Goal: Transaction & Acquisition: Purchase product/service

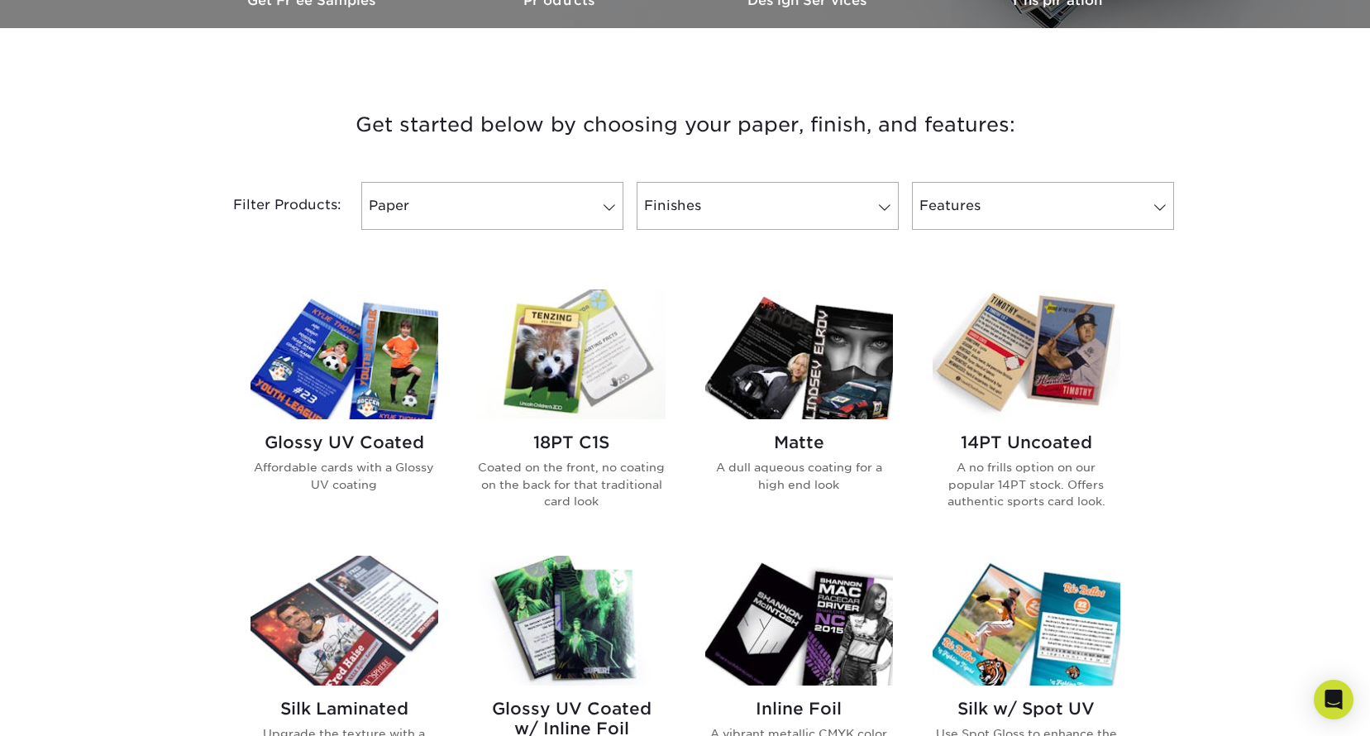
scroll to position [661, 0]
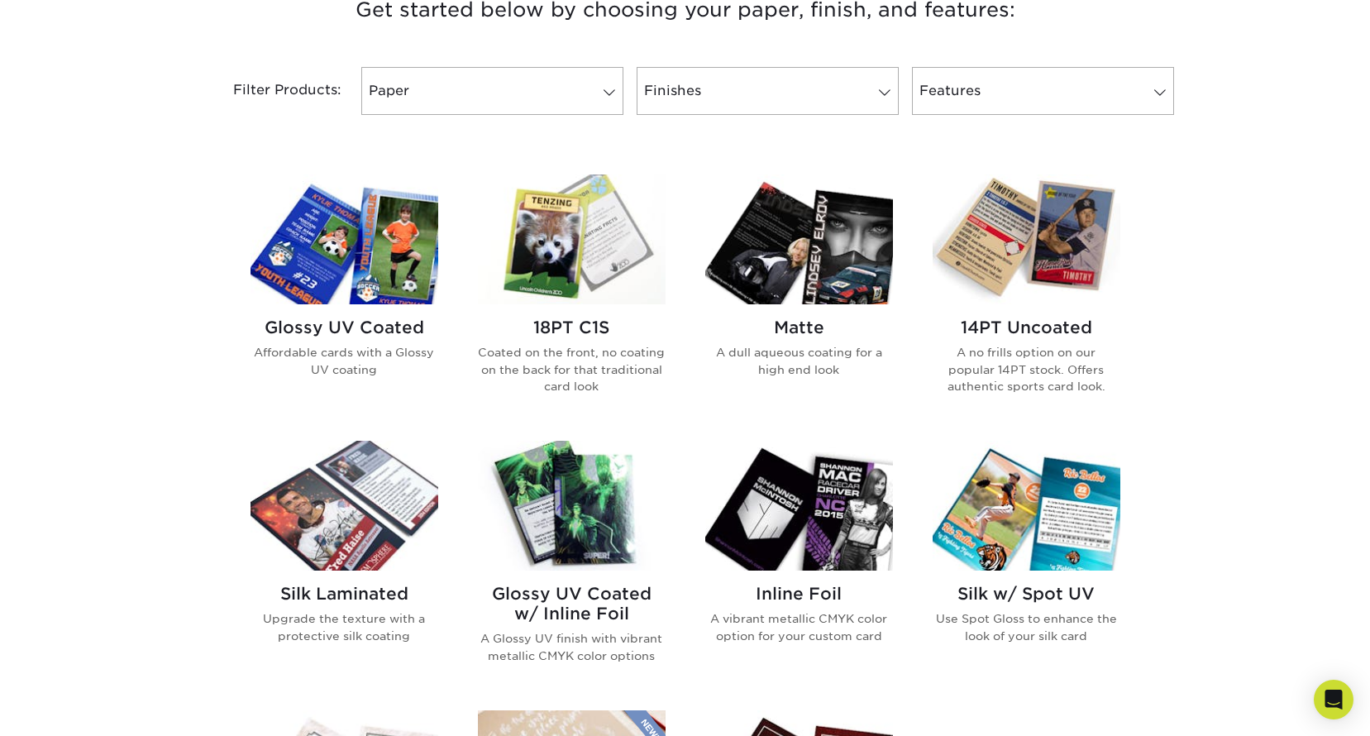
click at [398, 327] on h2 "Glossy UV Coated" at bounding box center [344, 327] width 188 height 20
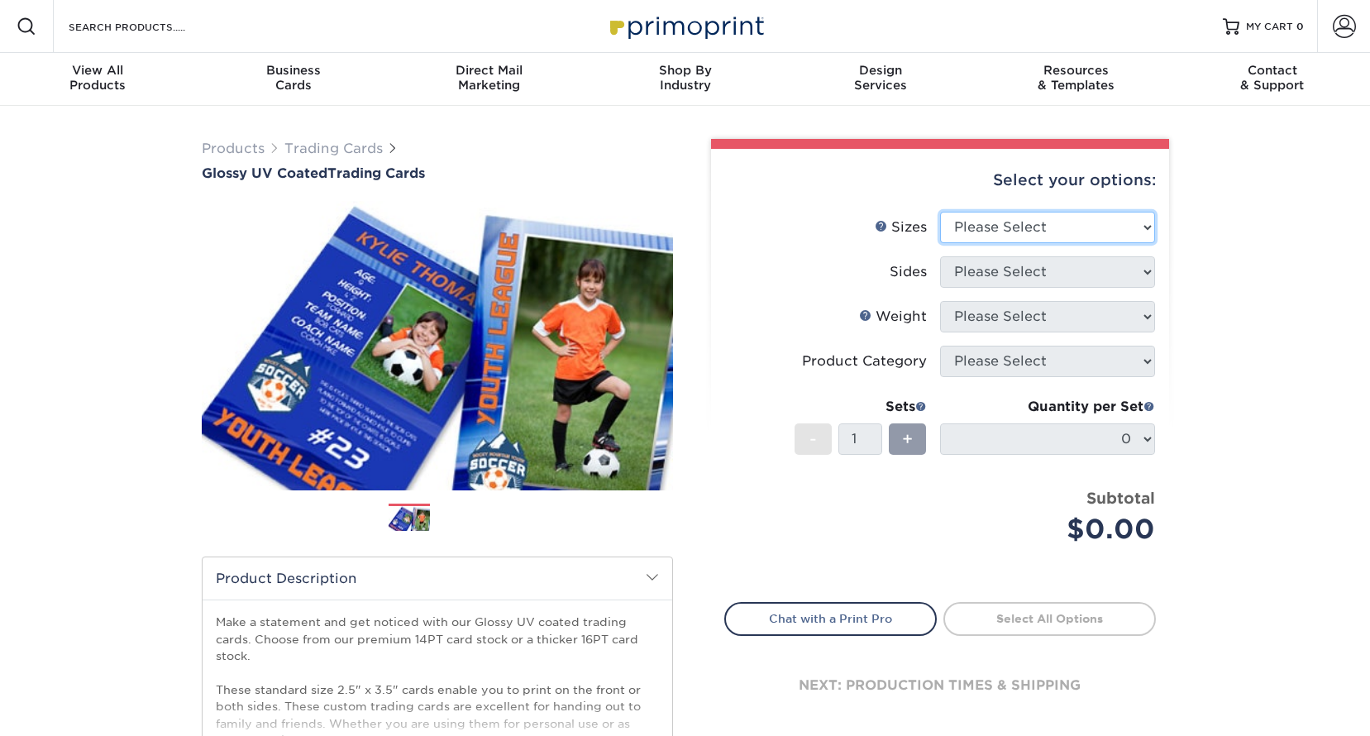
click at [998, 224] on select "Please Select 2.5" x 3.5"" at bounding box center [1047, 227] width 215 height 31
select select "2.50x3.50"
click at [940, 212] on select "Please Select 2.5" x 3.5"" at bounding box center [1047, 227] width 215 height 31
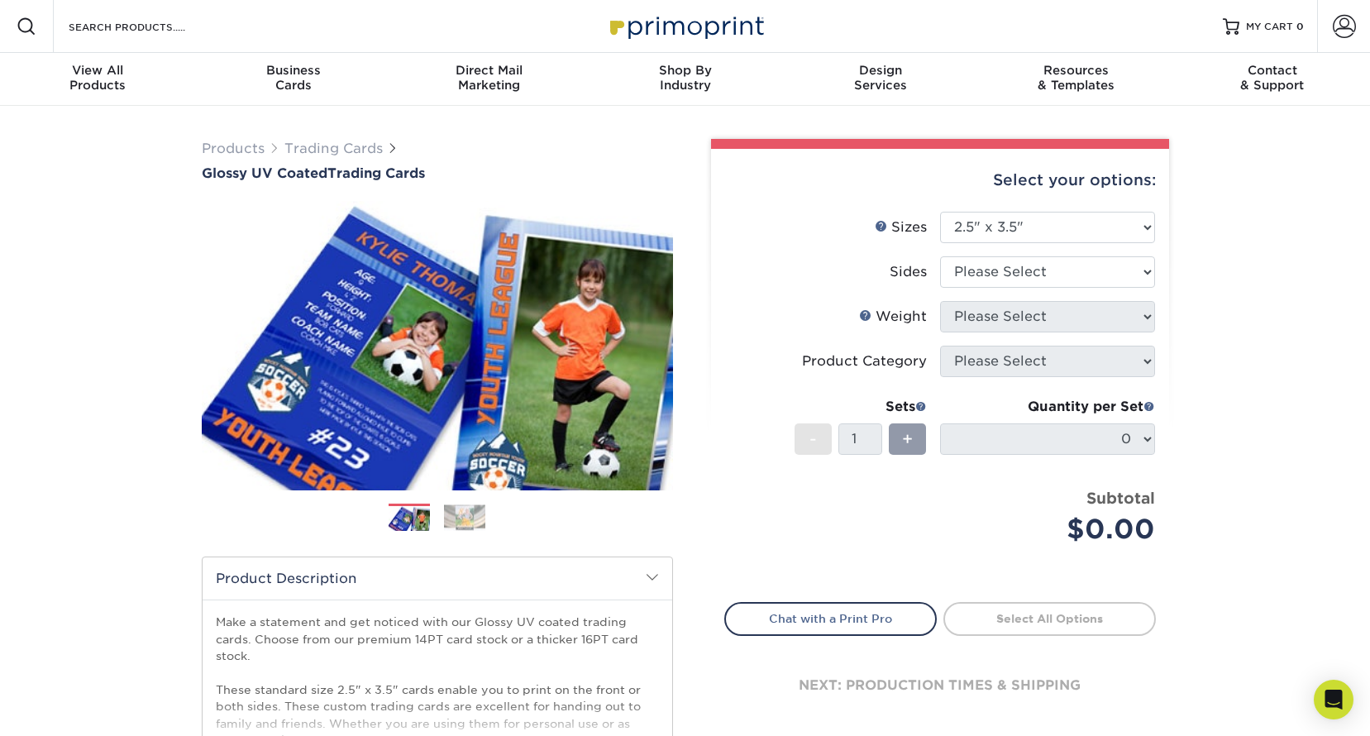
click at [815, 262] on label "Sides" at bounding box center [832, 271] width 215 height 31
